Goal: Navigation & Orientation: Find specific page/section

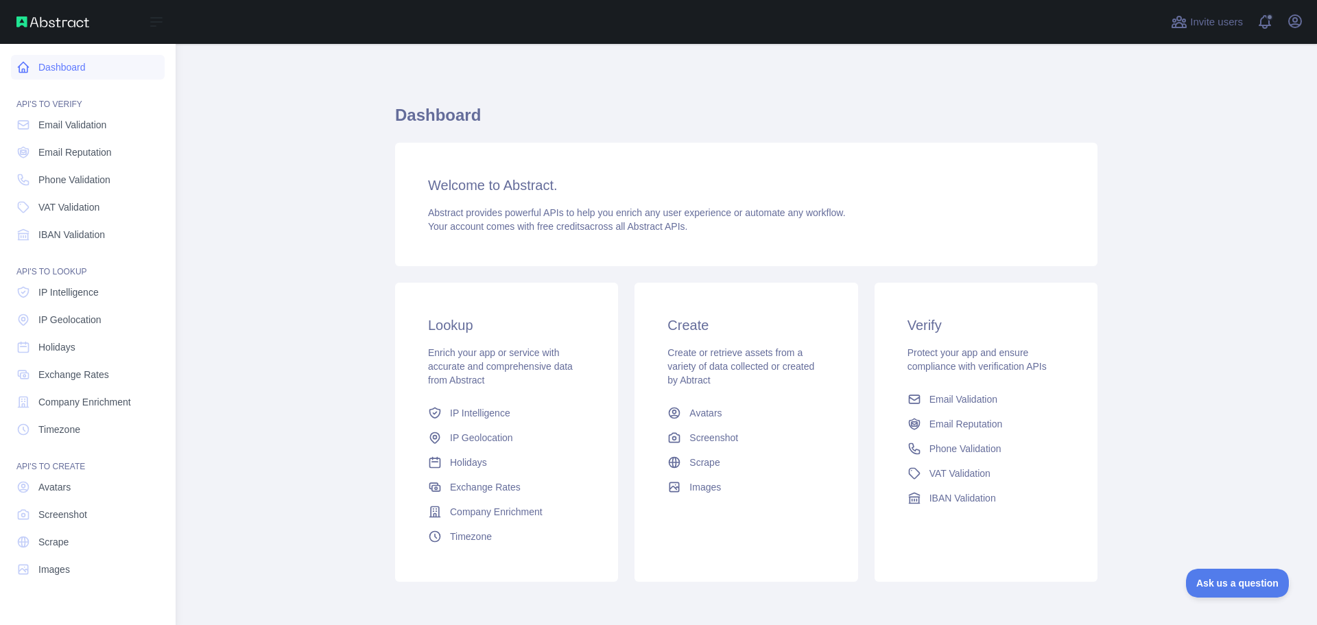
click at [49, 60] on link "Dashboard" at bounding box center [88, 67] width 154 height 25
